Goal: Navigation & Orientation: Go to known website

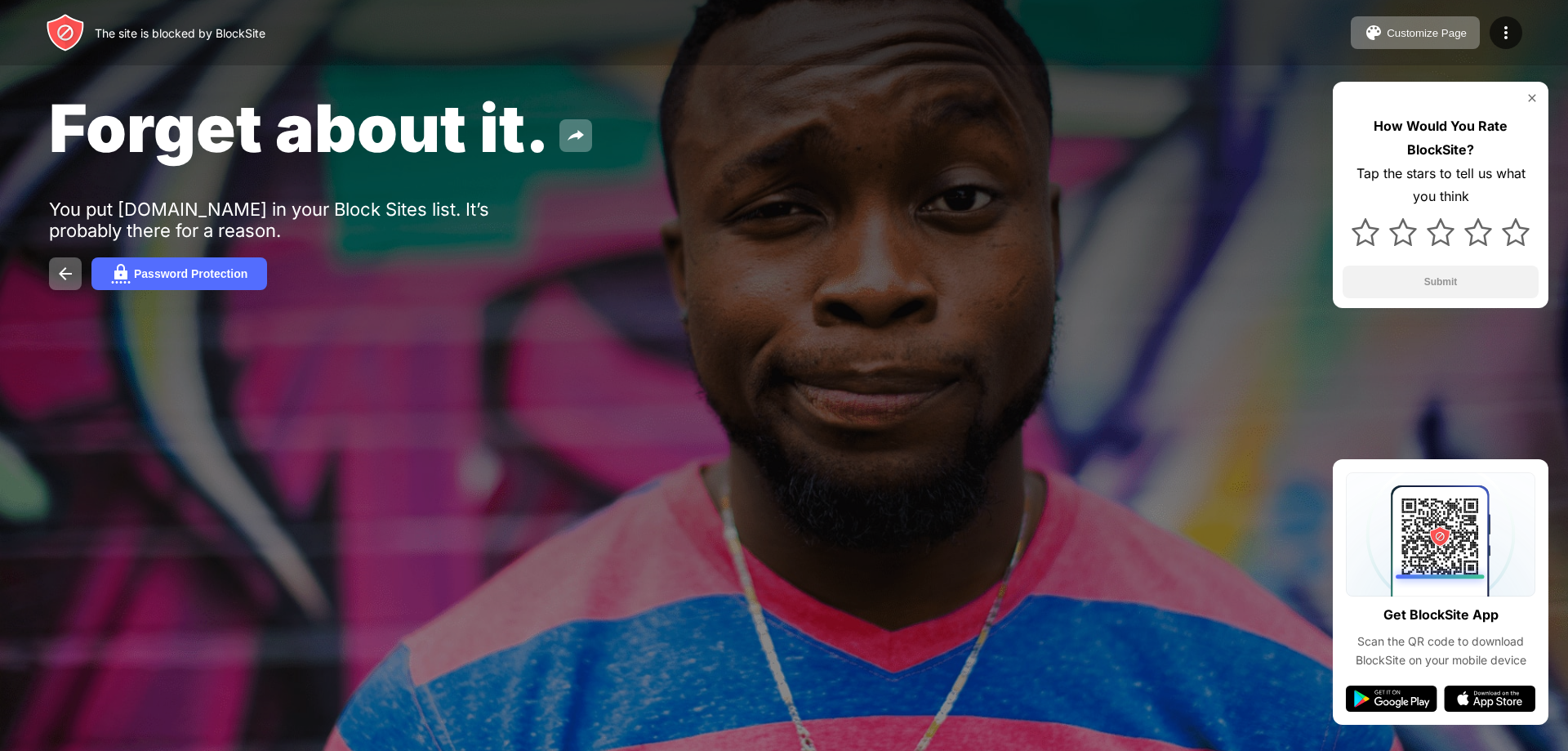
click at [775, 205] on div "Forget about it. You put [DOMAIN_NAME] in your Block Sites list. It’s probably …" at bounding box center [784, 189] width 1568 height 378
